Goal: Task Accomplishment & Management: Use online tool/utility

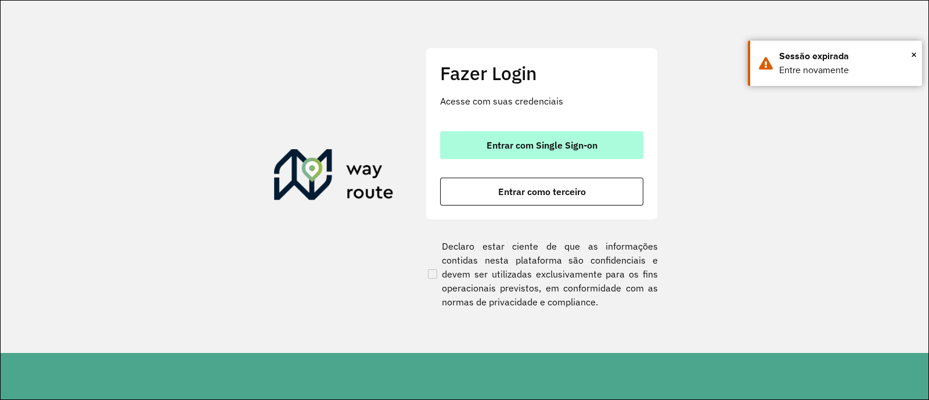
click at [537, 145] on span "Entrar com Single Sign-on" at bounding box center [542, 145] width 111 height 9
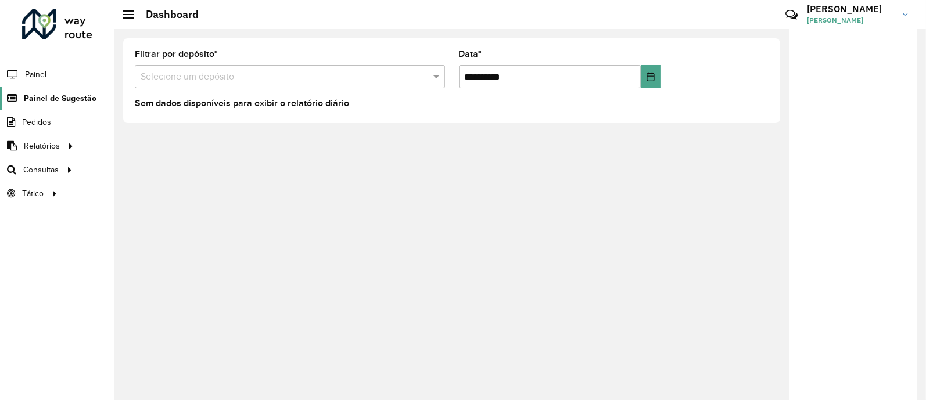
click at [45, 99] on span "Painel de Sugestão" at bounding box center [60, 98] width 73 height 12
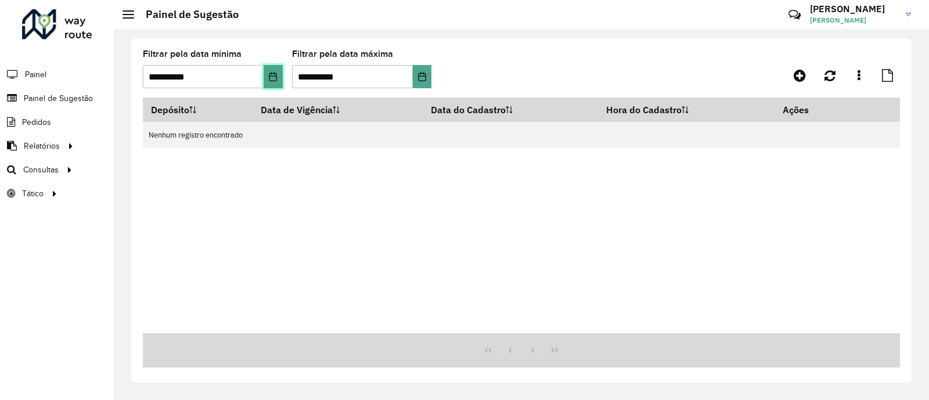
click at [273, 82] on button "Choose Date" at bounding box center [273, 76] width 19 height 23
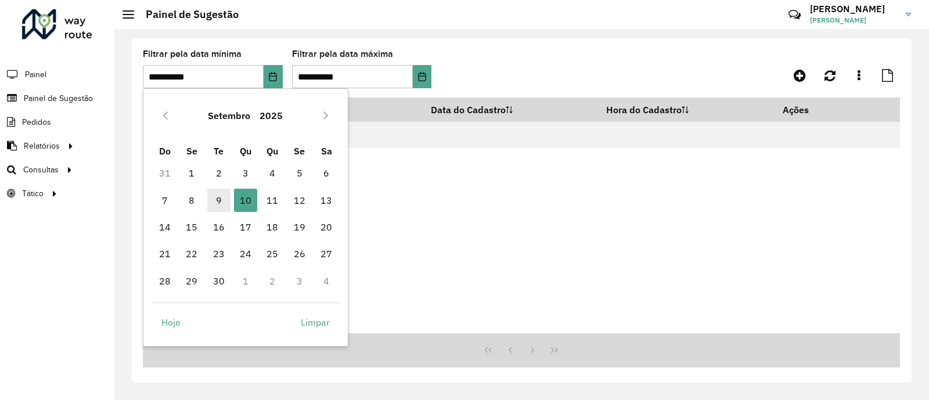
click at [224, 196] on span "9" at bounding box center [218, 200] width 23 height 23
type input "**********"
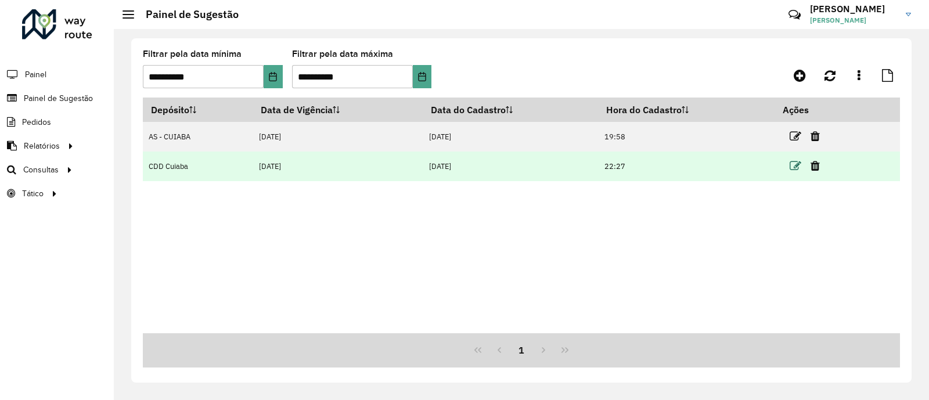
click at [793, 166] on icon at bounding box center [796, 166] width 12 height 12
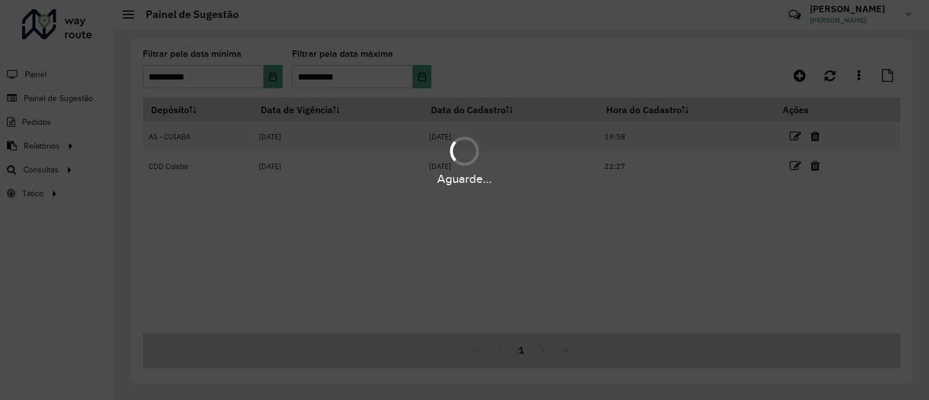
click at [793, 166] on div "Aguarde..." at bounding box center [464, 159] width 929 height 55
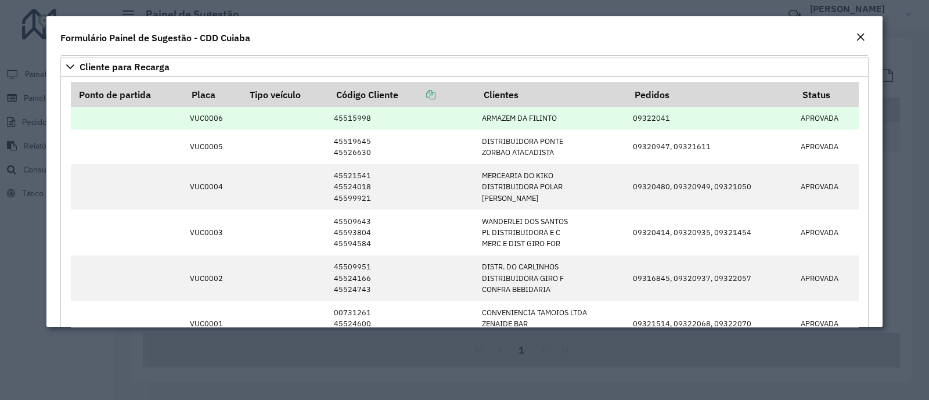
scroll to position [1428, 0]
click at [201, 112] on td "VUC0006" at bounding box center [213, 117] width 58 height 23
click at [344, 113] on td "45515998" at bounding box center [402, 117] width 148 height 23
click at [649, 117] on td "09322041" at bounding box center [710, 117] width 168 height 23
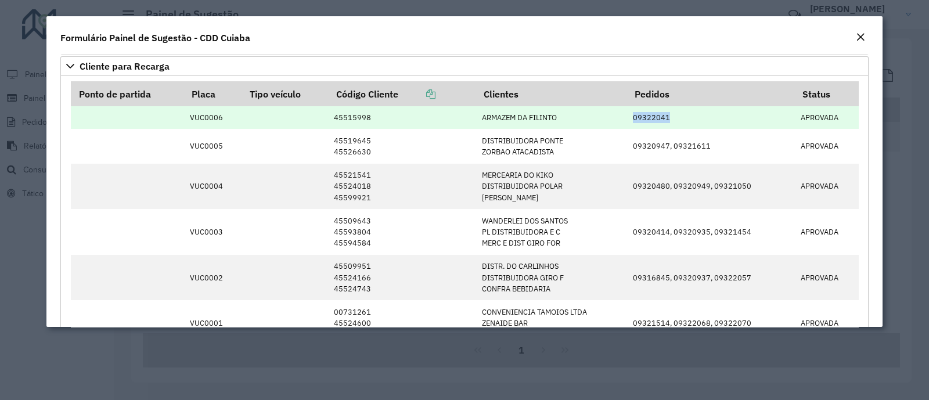
click at [649, 117] on td "09322041" at bounding box center [710, 117] width 168 height 23
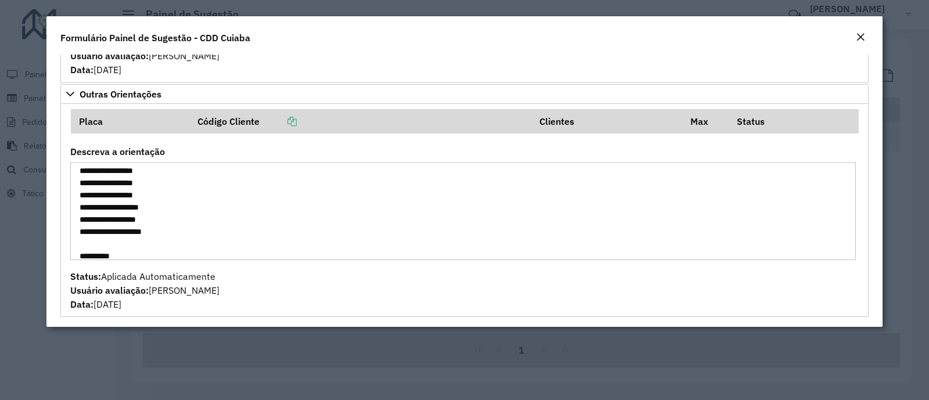
scroll to position [0, 0]
